Goal: Information Seeking & Learning: Learn about a topic

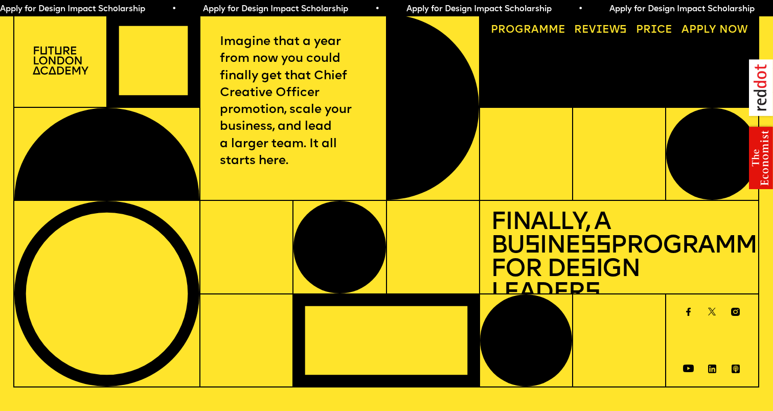
click at [555, 31] on link "Progr a mme" at bounding box center [527, 30] width 85 height 21
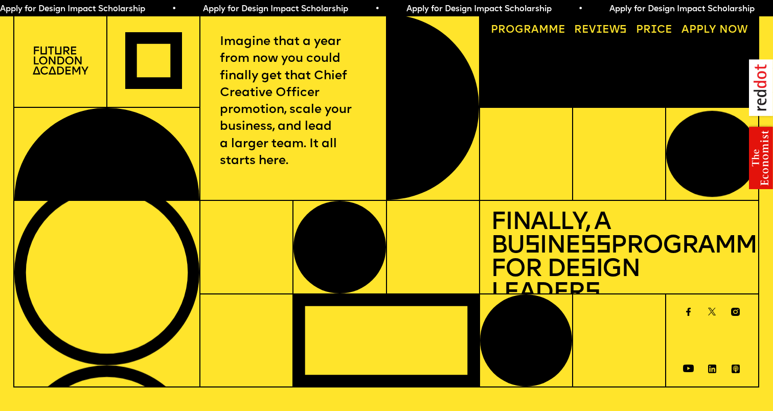
click at [656, 31] on link "Price" at bounding box center [654, 30] width 47 height 21
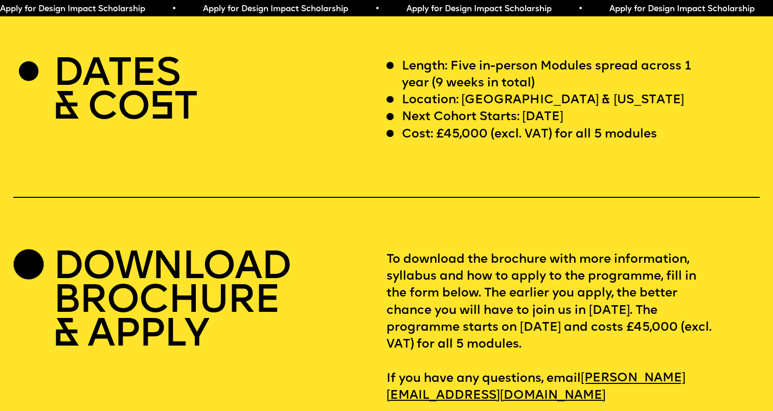
scroll to position [3162, 0]
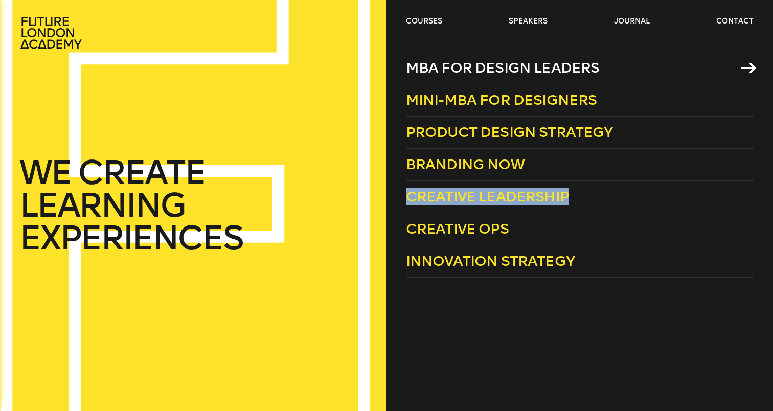
click at [462, 62] on span "MBA for Design Leaders" at bounding box center [503, 67] width 194 height 17
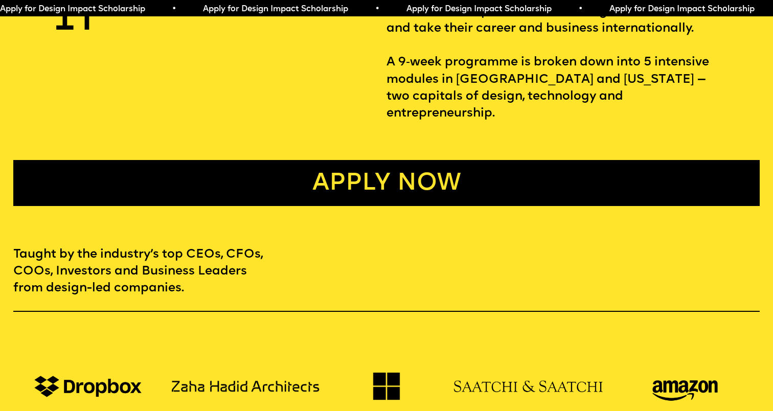
scroll to position [558, 0]
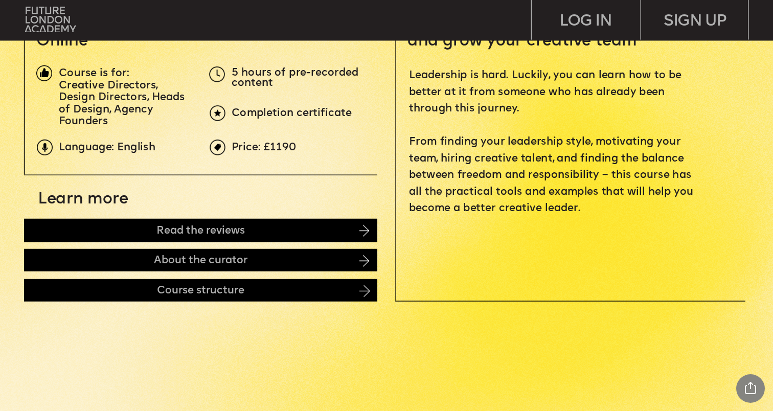
scroll to position [408, 0]
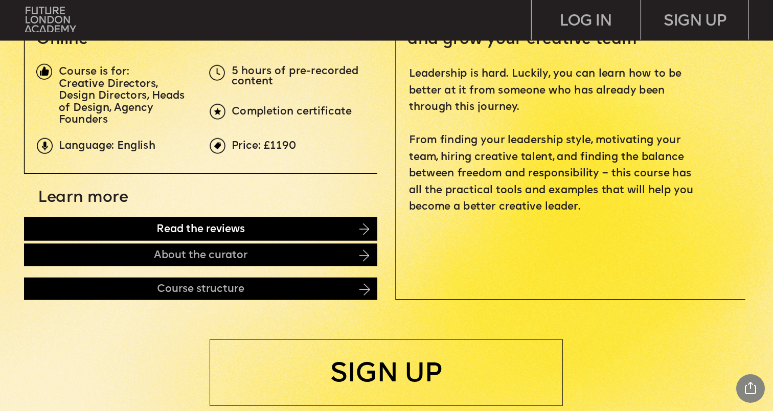
click at [279, 228] on div "Read the reviews" at bounding box center [200, 229] width 353 height 24
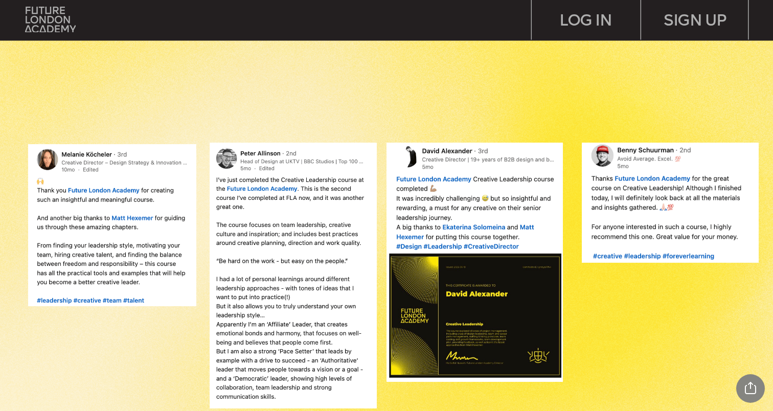
scroll to position [837, 0]
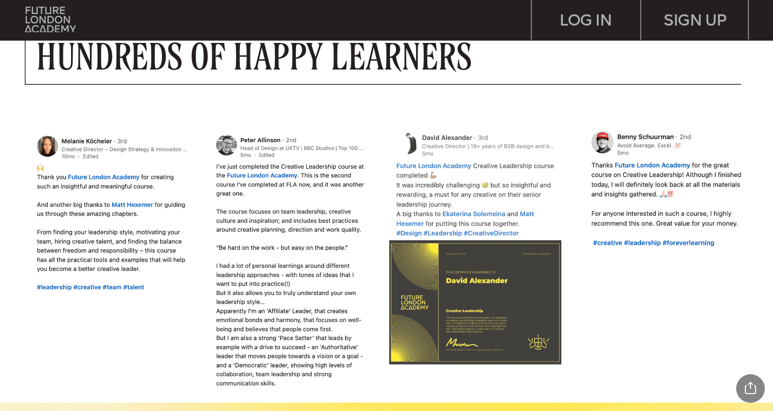
click at [458, 134] on img at bounding box center [474, 248] width 177 height 239
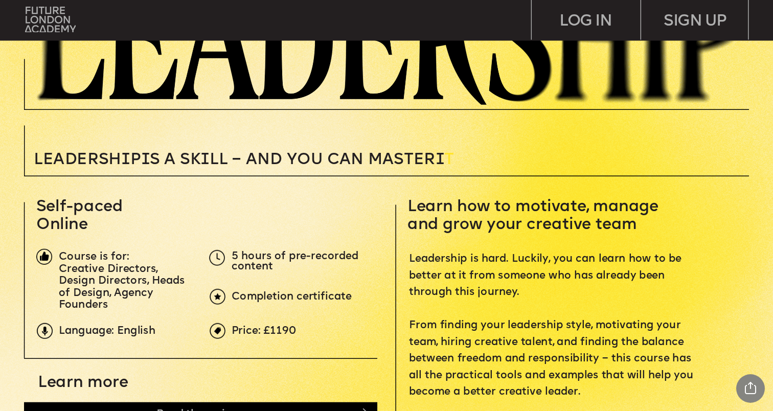
scroll to position [0, 0]
